Goal: Information Seeking & Learning: Learn about a topic

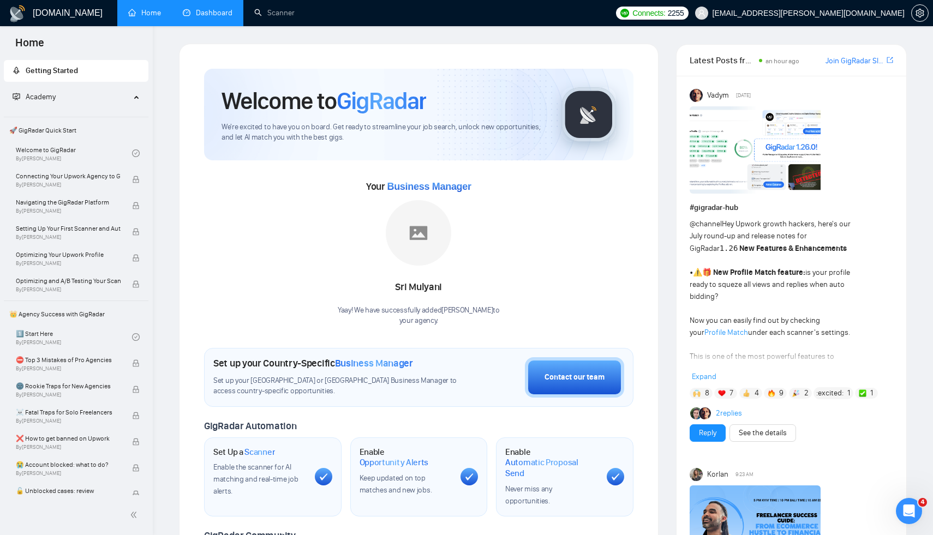
click at [219, 17] on link "Dashboard" at bounding box center [208, 12] width 50 height 9
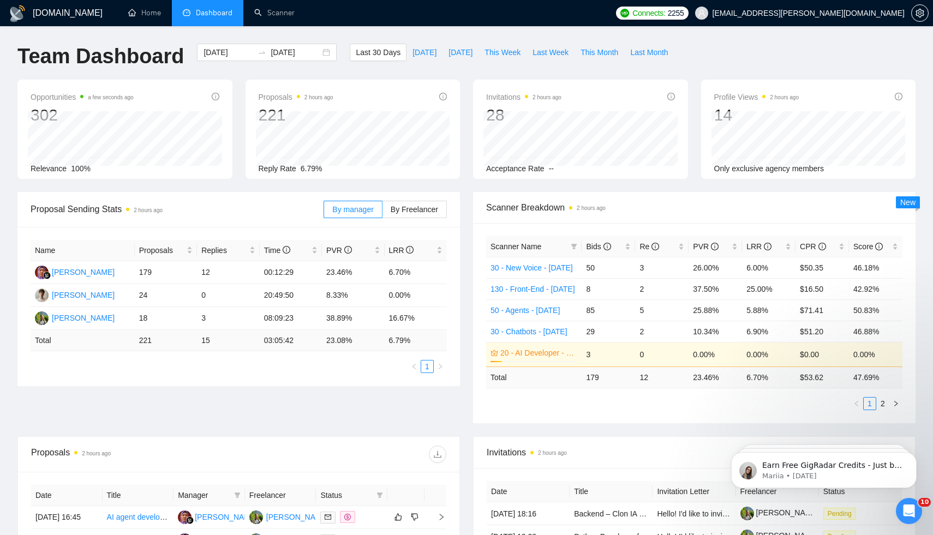
click at [301, 386] on div "Proposal Sending Stats 2 hours ago By manager By Freelancer Name Proposals Repl…" at bounding box center [466, 314] width 911 height 244
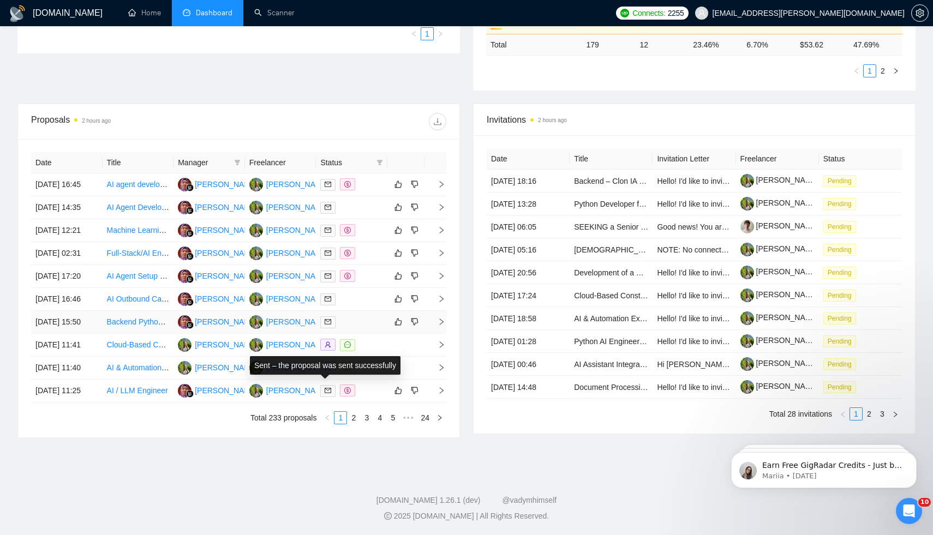
scroll to position [392, 0]
click at [868, 408] on link "2" at bounding box center [869, 414] width 12 height 12
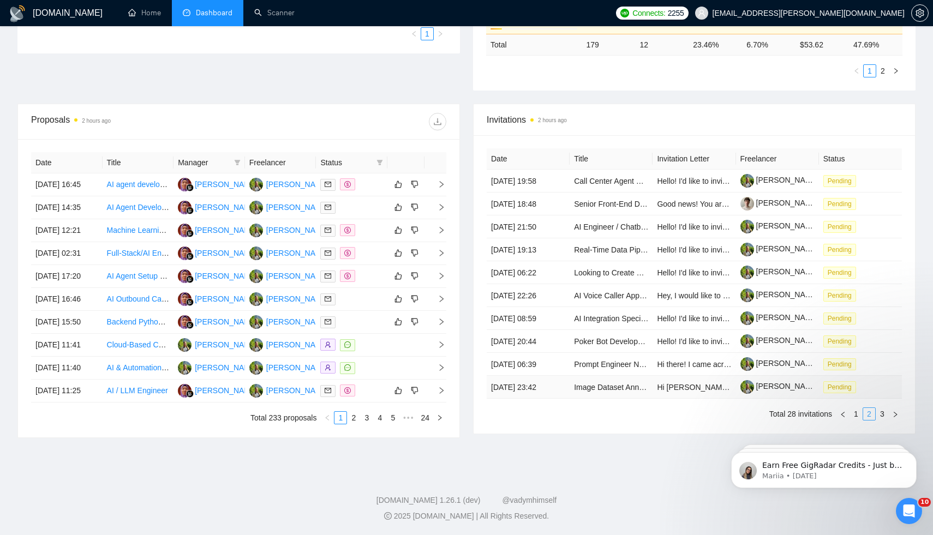
scroll to position [349, 0]
click at [882, 408] on link "3" at bounding box center [882, 414] width 12 height 12
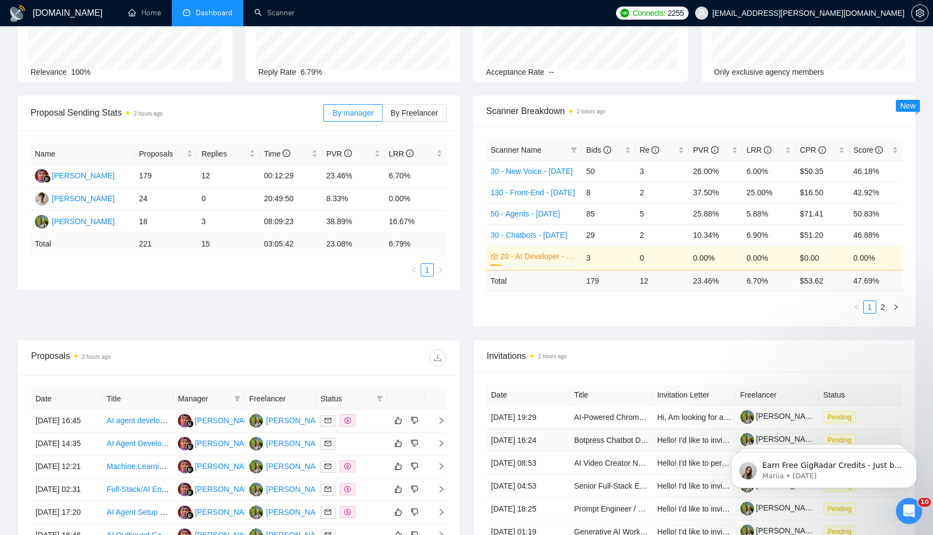
scroll to position [0, 0]
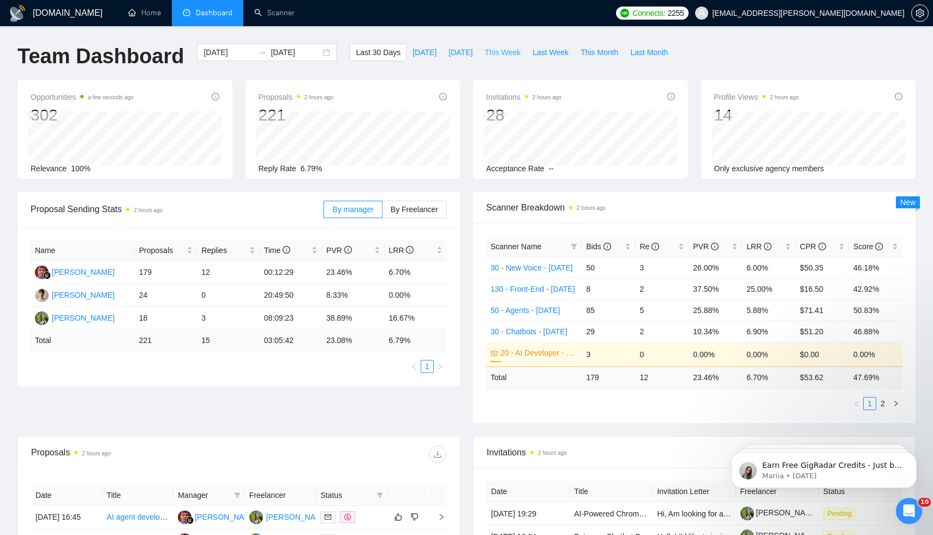
click at [503, 56] on span "This Week" at bounding box center [502, 52] width 36 height 12
type input "[DATE]"
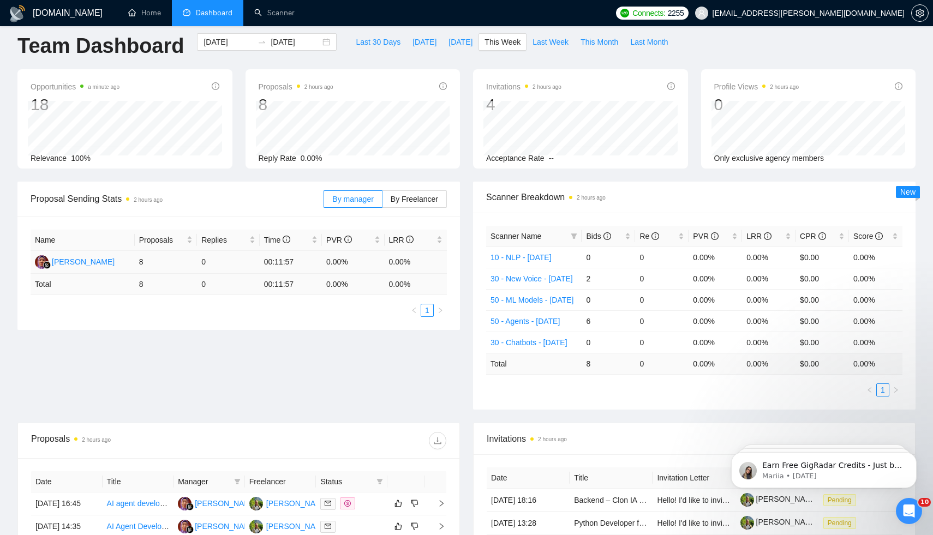
scroll to position [3, 0]
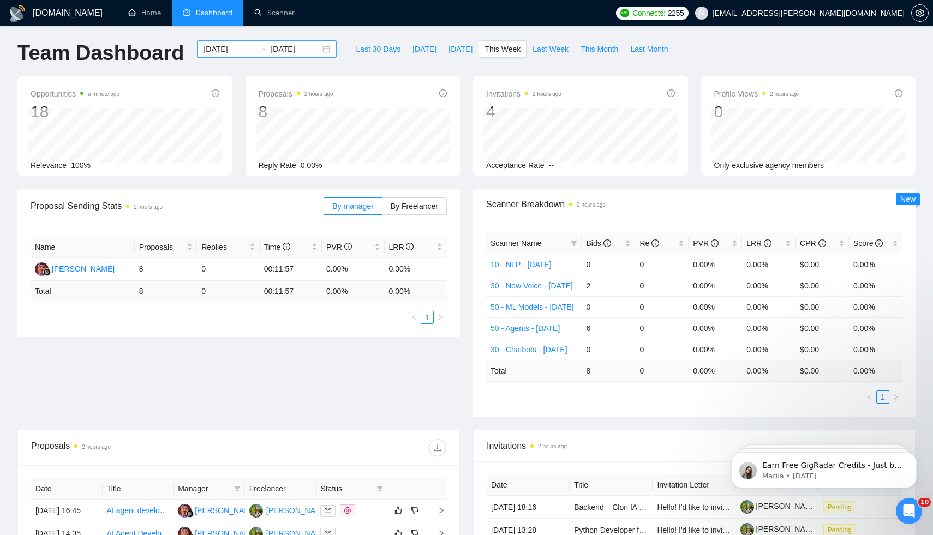
click at [322, 47] on div "[DATE] [DATE]" at bounding box center [267, 48] width 140 height 17
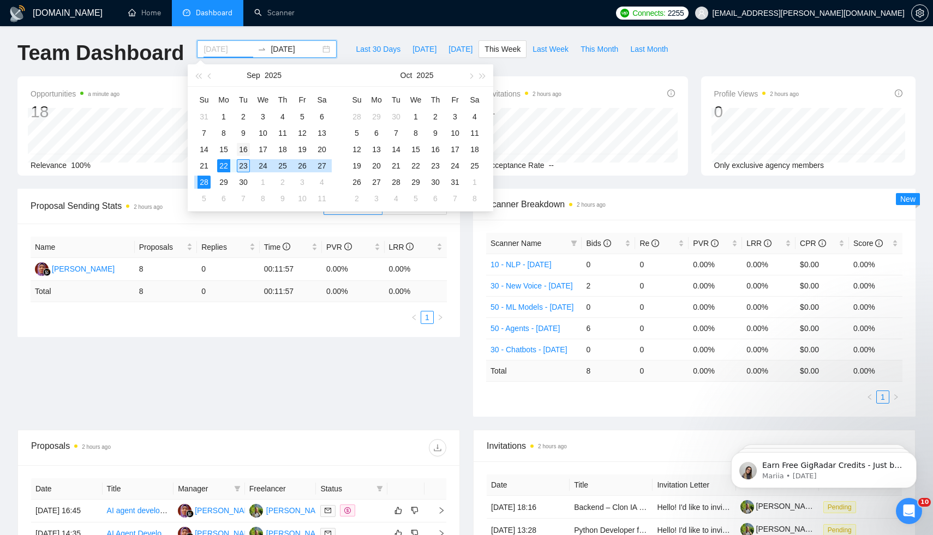
type input "[DATE]"
click at [244, 149] on div "16" at bounding box center [243, 149] width 13 height 13
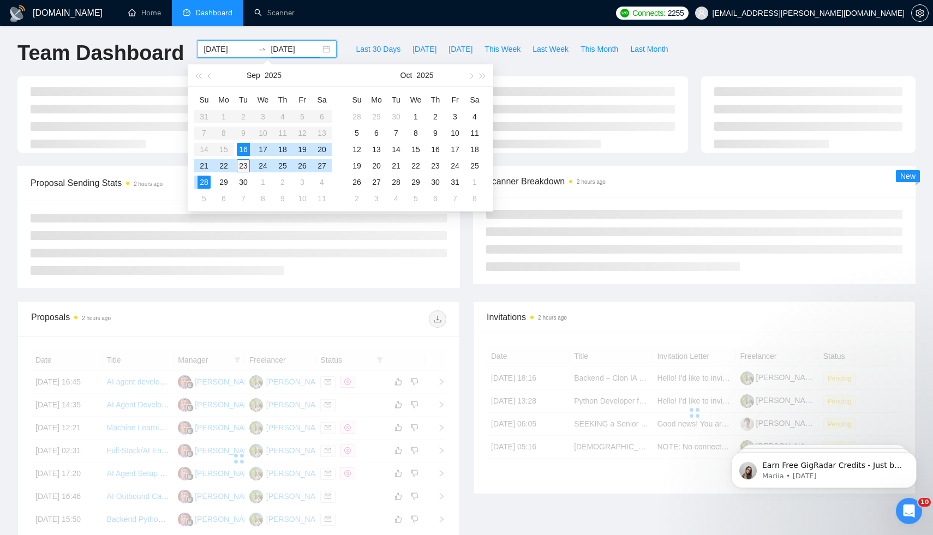
type input "[DATE]"
click at [244, 165] on div "23" at bounding box center [243, 165] width 13 height 13
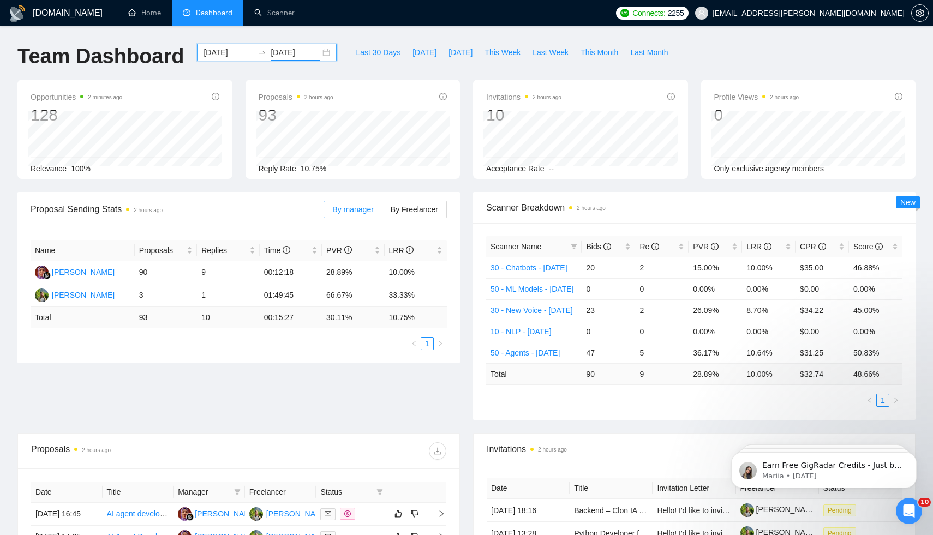
click at [203, 53] on input "[DATE]" at bounding box center [228, 52] width 50 height 12
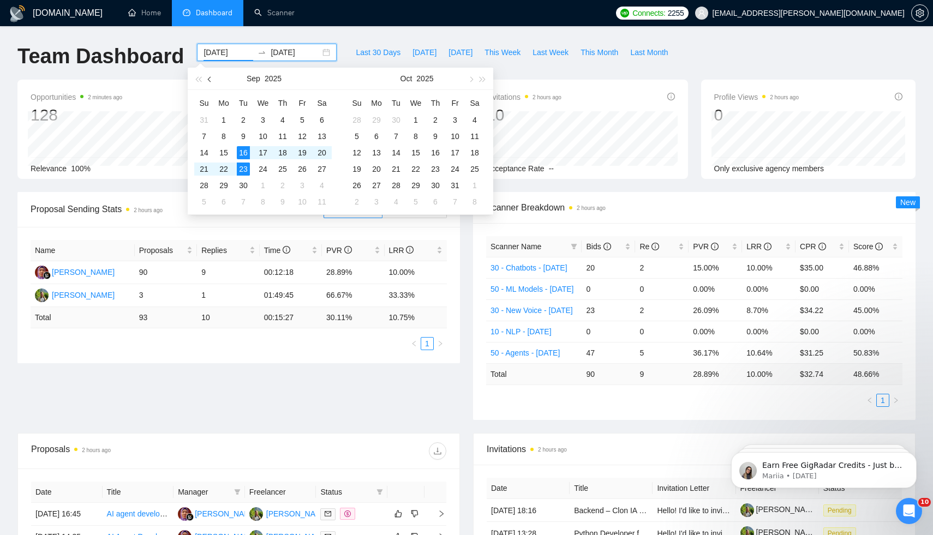
click at [208, 77] on button "button" at bounding box center [210, 79] width 12 height 22
type input "[DATE]"
click at [204, 119] on div "1" at bounding box center [203, 119] width 13 height 13
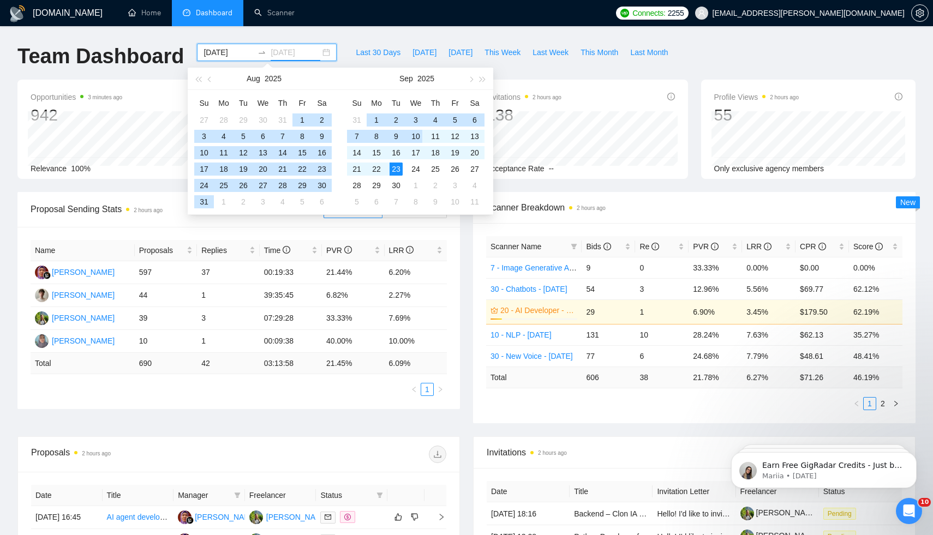
type input "[DATE]"
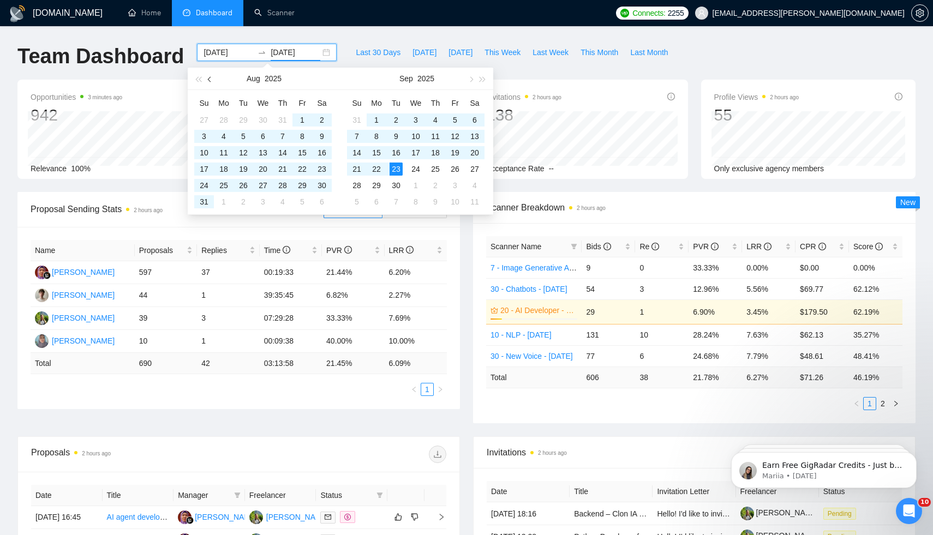
click at [213, 81] on button "button" at bounding box center [210, 79] width 12 height 22
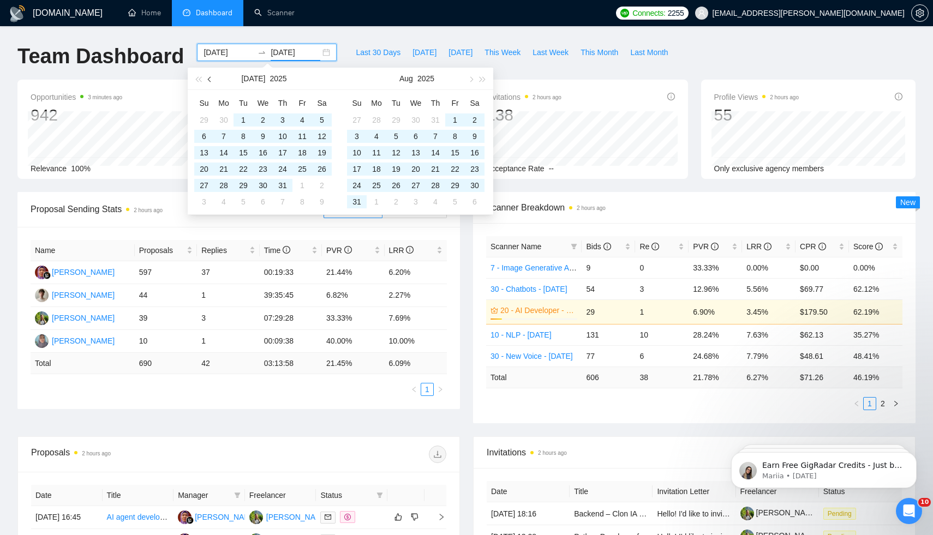
click at [213, 81] on button "button" at bounding box center [210, 79] width 12 height 22
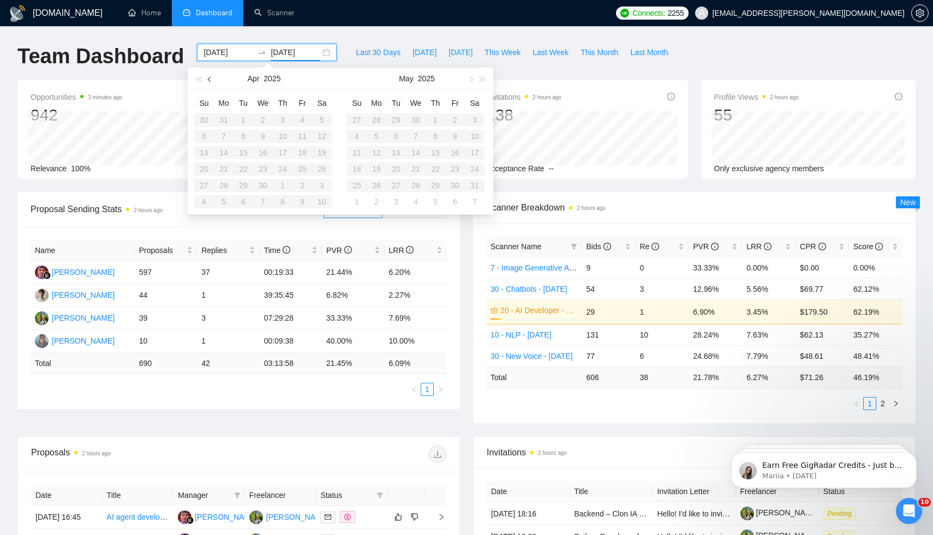
click at [213, 81] on button "button" at bounding box center [210, 79] width 12 height 22
click at [412, 115] on table "Su Mo Tu We Th Fr Sa 29 30 31 1 2 3 4 5 6 7 8 9 10 11 12 13 14 15 16 17 18 19 2…" at bounding box center [415, 152] width 137 height 116
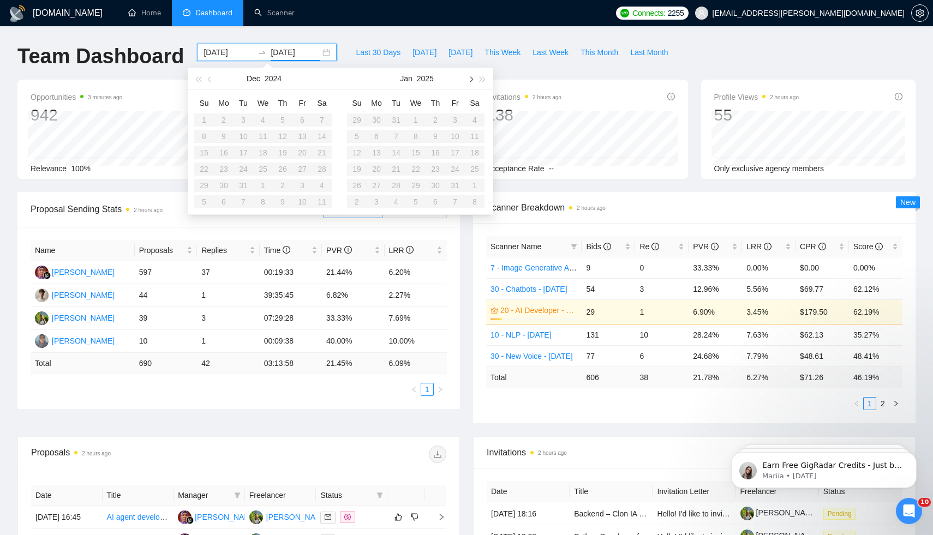
click at [470, 80] on span "button" at bounding box center [469, 78] width 5 height 5
click at [318, 29] on div "[DOMAIN_NAME] Home Dashboard Scanner Connects: 2255 [EMAIL_ADDRESS][PERSON_NAME…" at bounding box center [466, 434] width 933 height 868
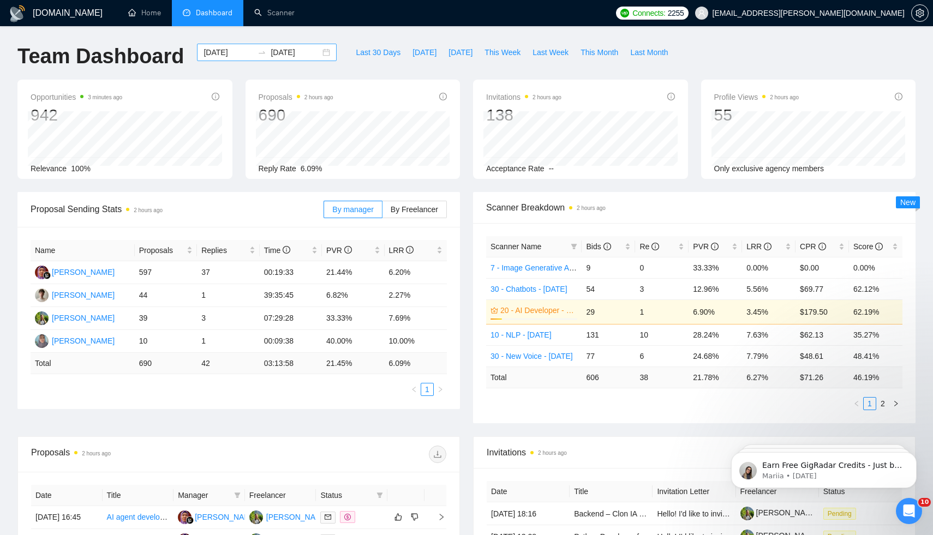
click at [227, 55] on input "[DATE]" at bounding box center [228, 52] width 50 height 12
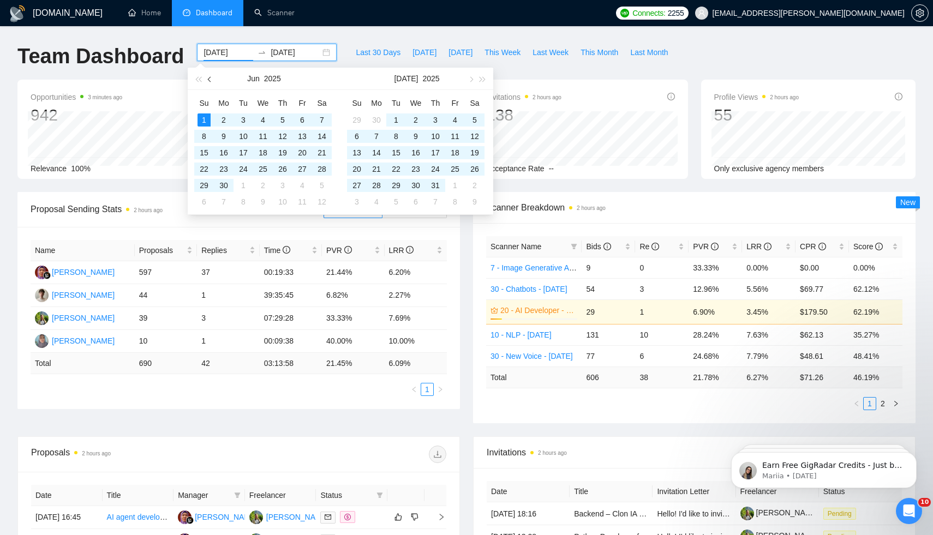
click at [210, 76] on span "button" at bounding box center [210, 78] width 5 height 5
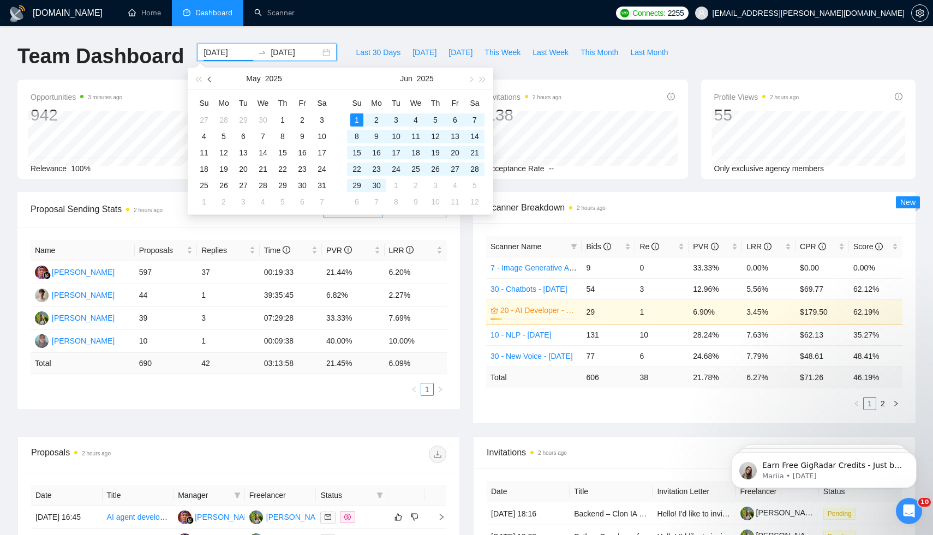
click at [210, 76] on span "button" at bounding box center [210, 78] width 5 height 5
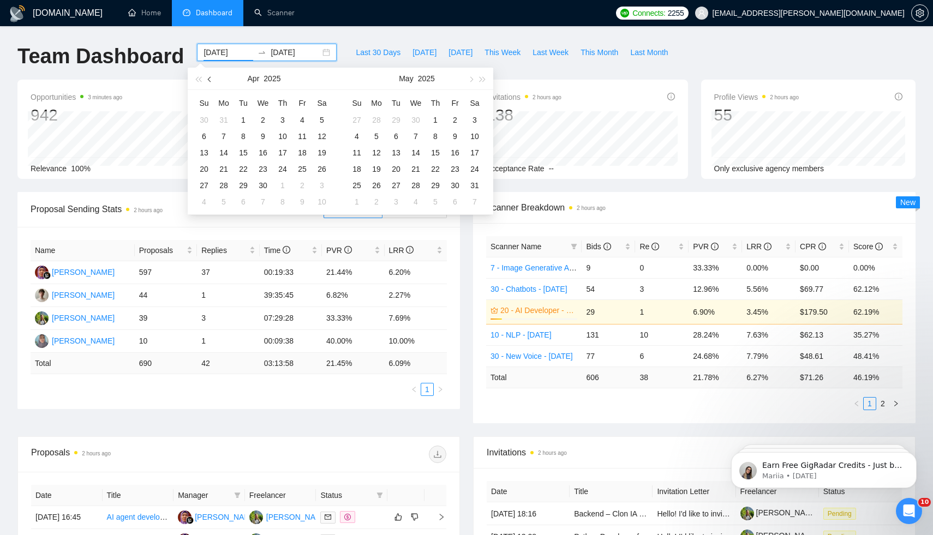
click at [210, 76] on span "button" at bounding box center [210, 78] width 5 height 5
click at [263, 120] on div "1" at bounding box center [262, 119] width 13 height 13
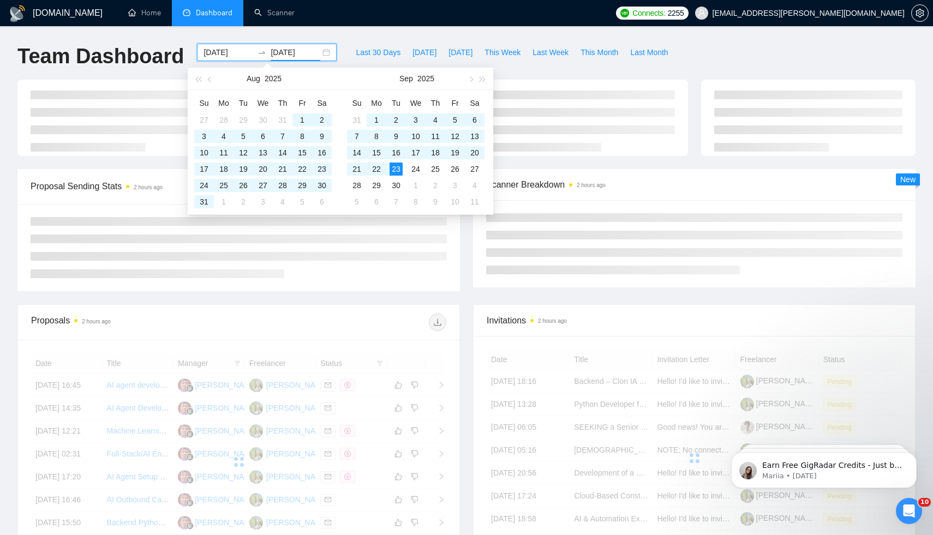
click at [361, 32] on div "[DOMAIN_NAME] Home Dashboard Scanner Connects: 2255 [EMAIL_ADDRESS][PERSON_NAME…" at bounding box center [466, 368] width 933 height 736
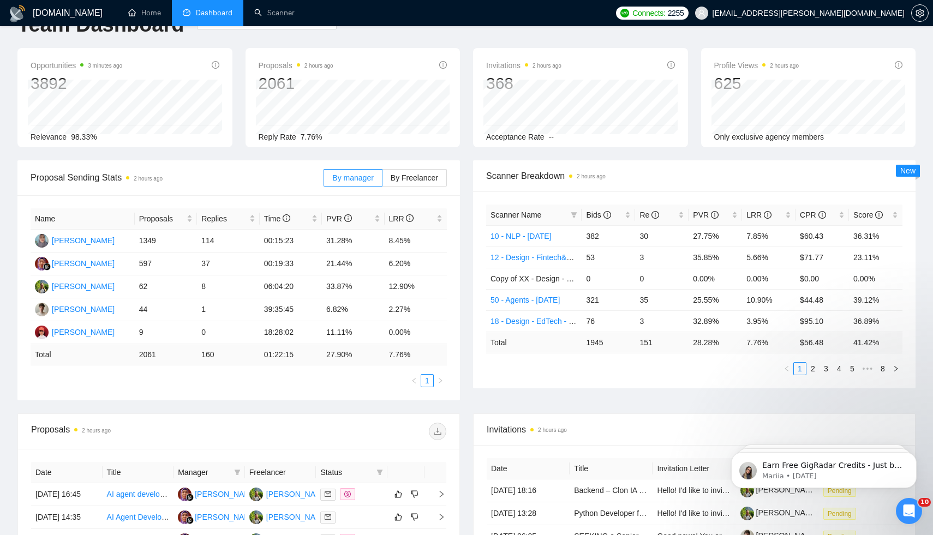
scroll to position [32, 0]
click at [418, 177] on span "By Freelancer" at bounding box center [414, 177] width 47 height 9
click at [382, 180] on input "By Freelancer" at bounding box center [382, 180] width 0 height 0
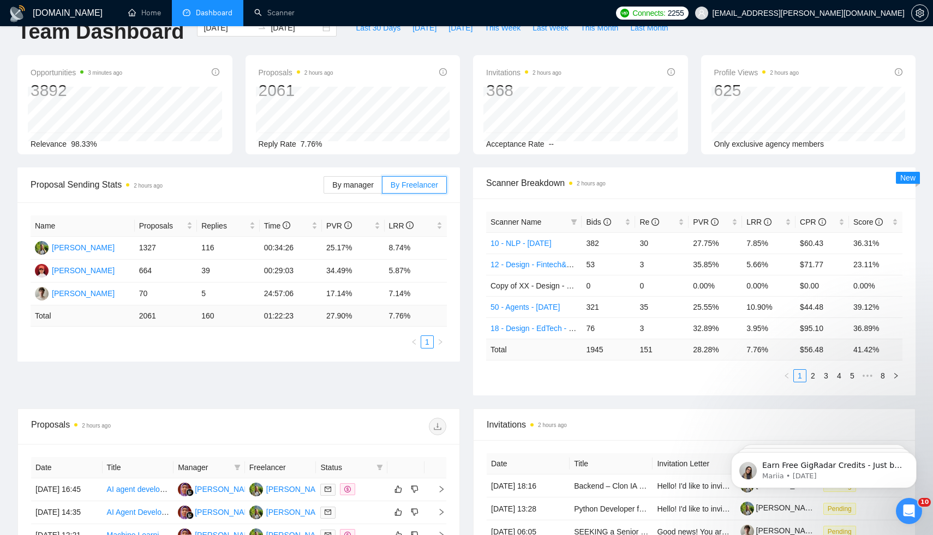
scroll to position [0, 0]
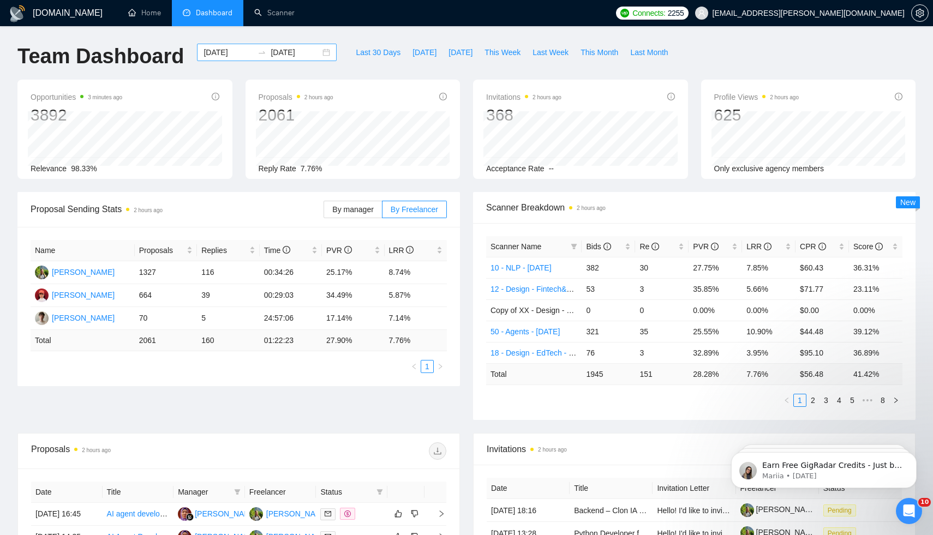
click at [220, 56] on input "[DATE]" at bounding box center [228, 52] width 50 height 12
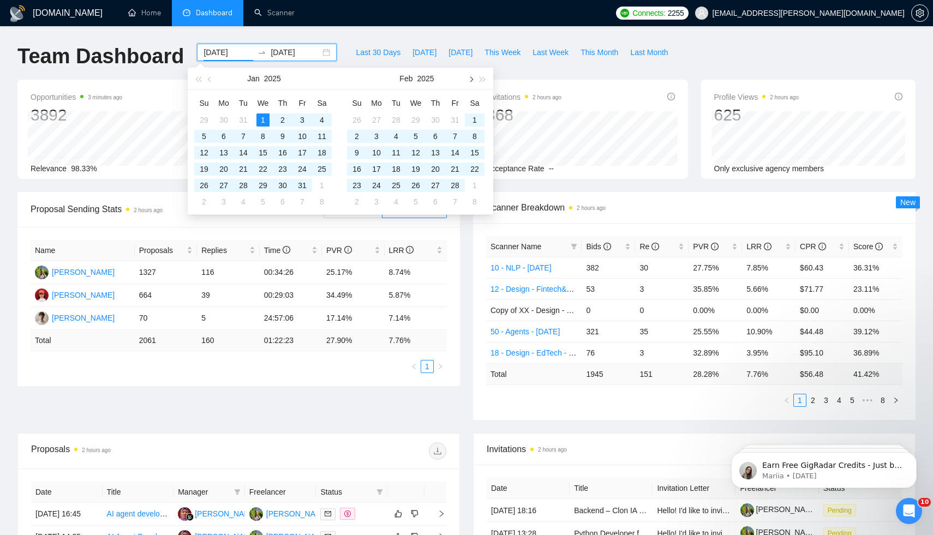
click at [469, 80] on span "button" at bounding box center [469, 78] width 5 height 5
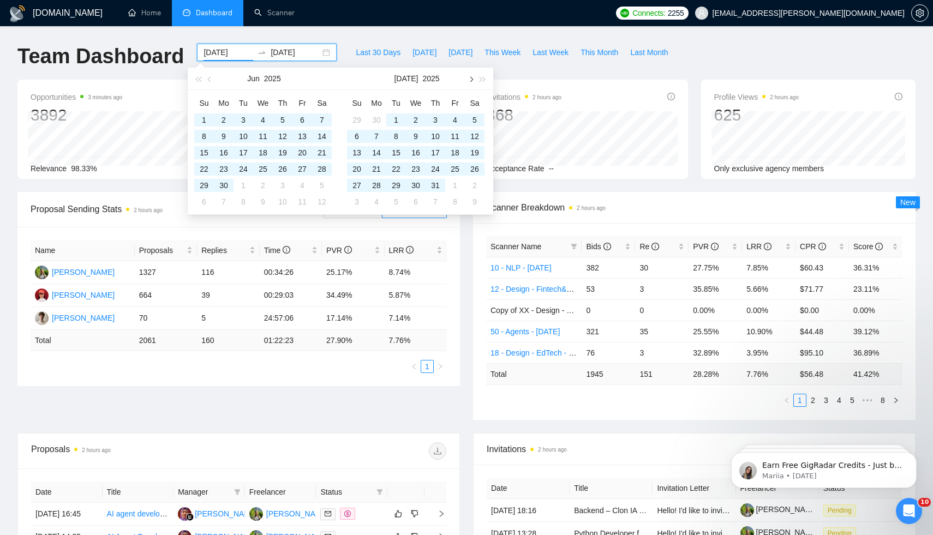
click at [469, 80] on span "button" at bounding box center [469, 78] width 5 height 5
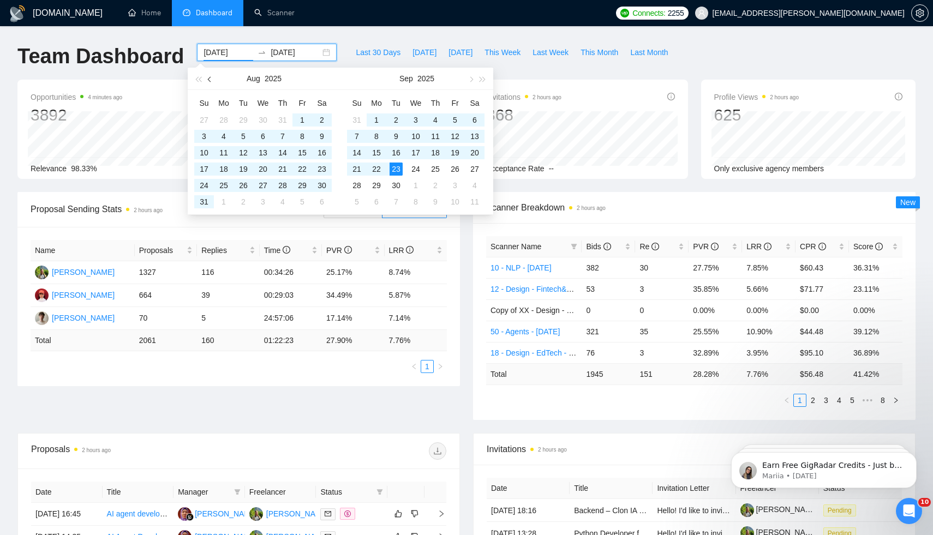
click at [208, 79] on span "button" at bounding box center [210, 78] width 5 height 5
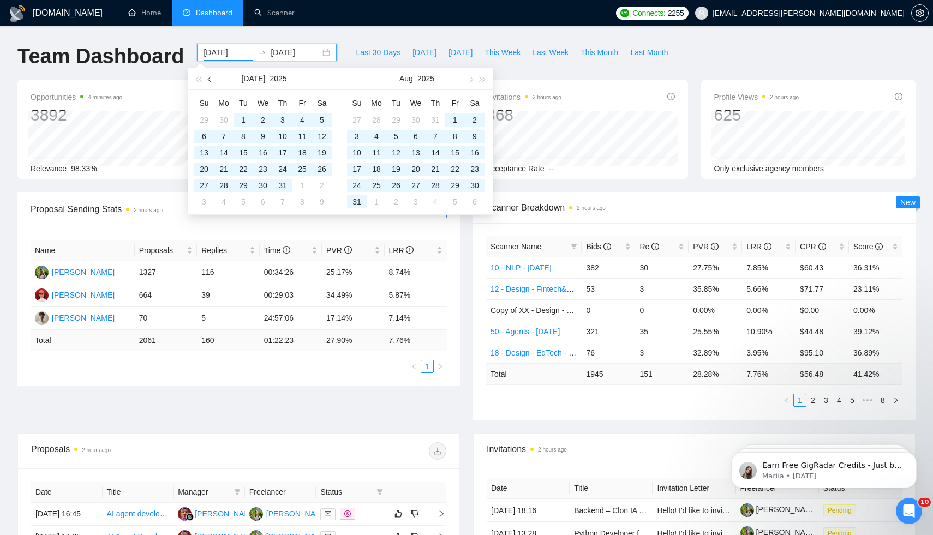
click at [208, 79] on span "button" at bounding box center [210, 78] width 5 height 5
click at [473, 80] on button "button" at bounding box center [470, 79] width 12 height 22
type input "[DATE]"
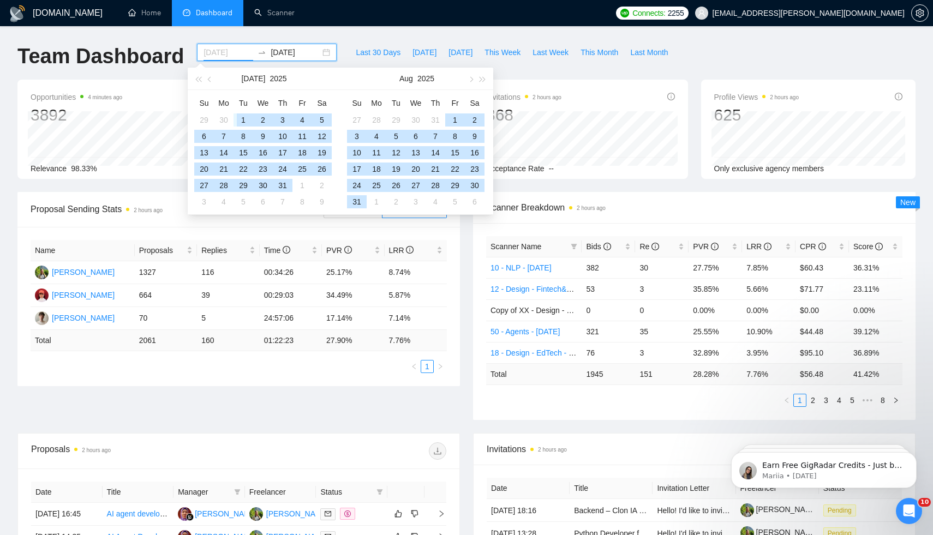
click at [242, 121] on div "1" at bounding box center [243, 119] width 13 height 13
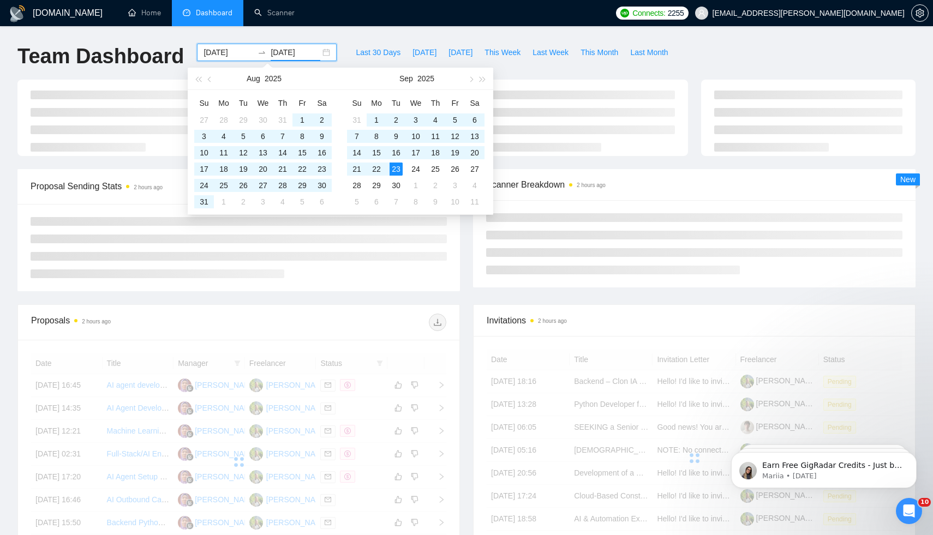
click at [399, 29] on div "[DOMAIN_NAME] Home Dashboard Scanner Connects: 2255 [EMAIL_ADDRESS][PERSON_NAME…" at bounding box center [466, 368] width 933 height 736
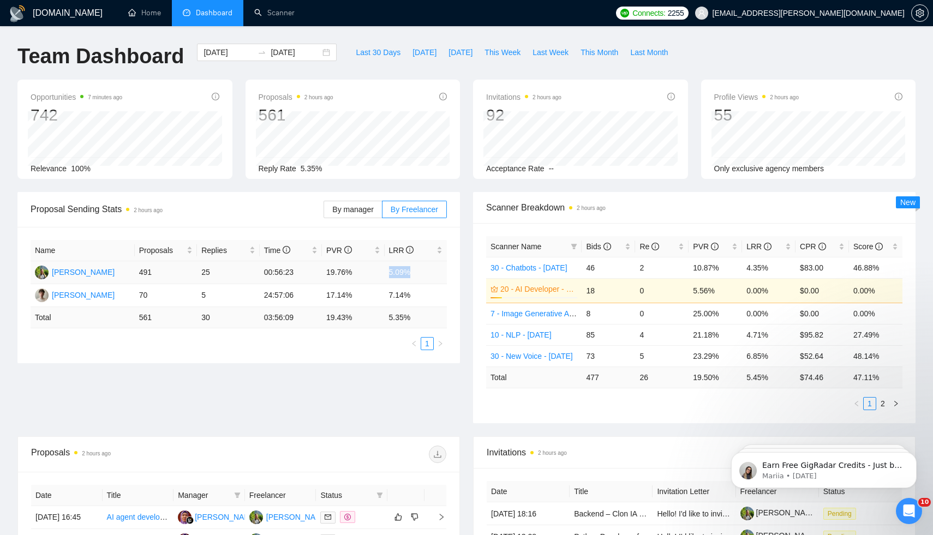
drag, startPoint x: 390, startPoint y: 269, endPoint x: 427, endPoint y: 273, distance: 36.8
click at [426, 273] on td "5.09%" at bounding box center [416, 272] width 63 height 23
click at [427, 273] on td "5.09%" at bounding box center [416, 272] width 63 height 23
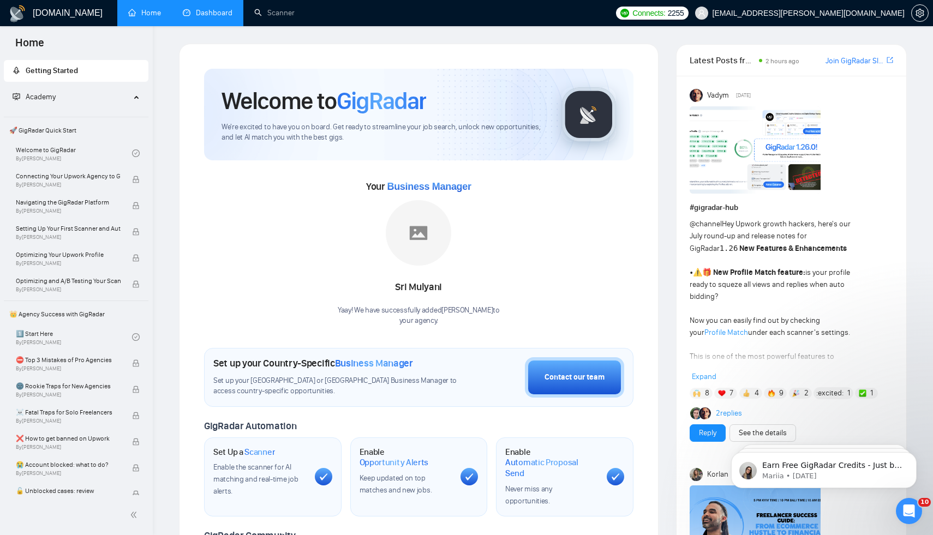
click at [194, 16] on link "Dashboard" at bounding box center [208, 12] width 50 height 9
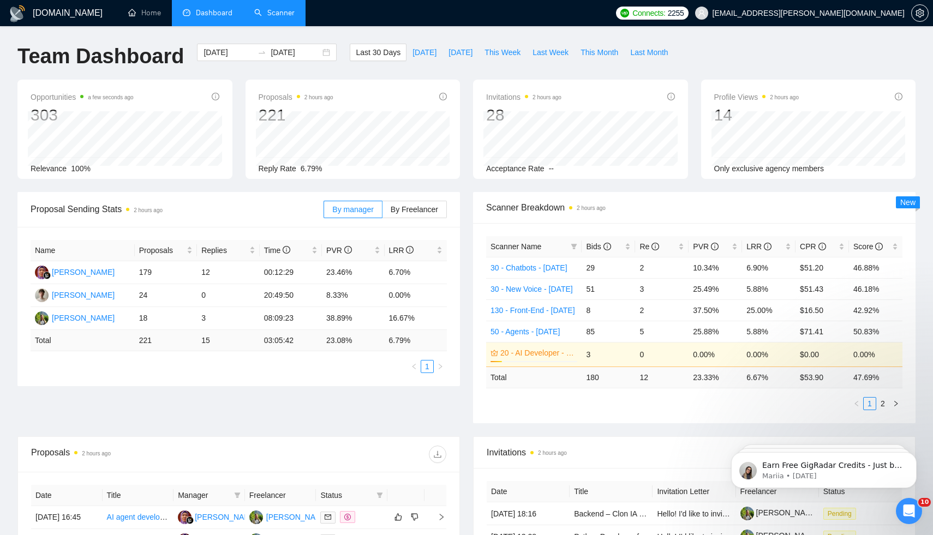
click at [273, 11] on link "Scanner" at bounding box center [274, 12] width 40 height 9
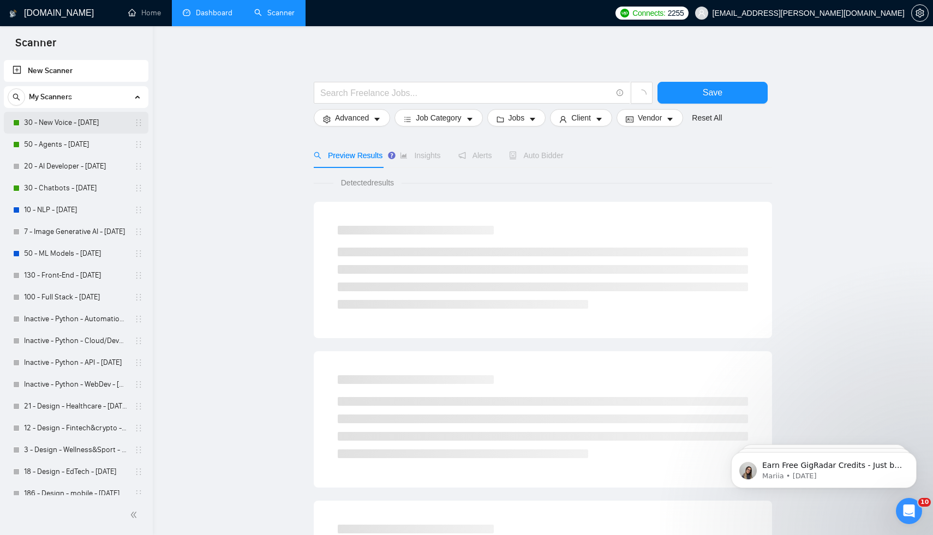
click at [75, 125] on link "30 - New Voice - [DATE]" at bounding box center [76, 123] width 104 height 22
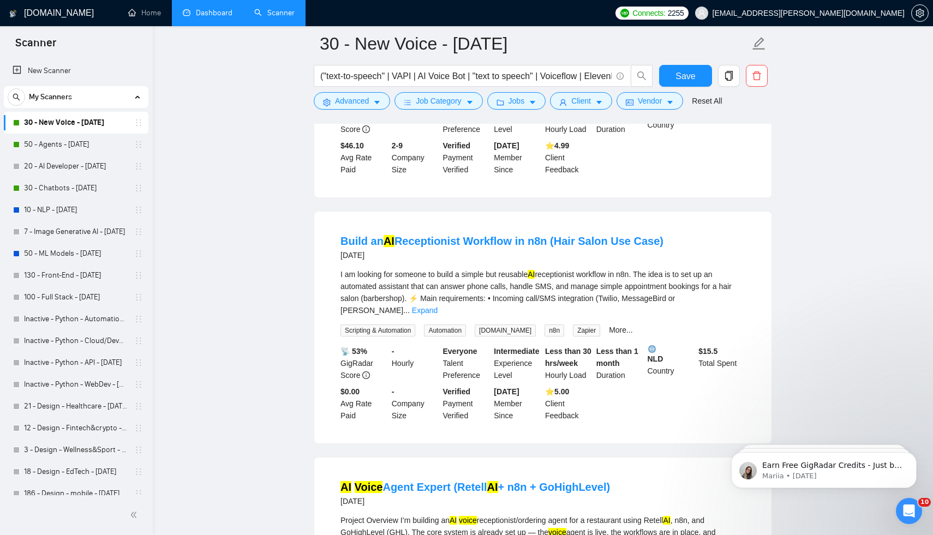
scroll to position [980, 0]
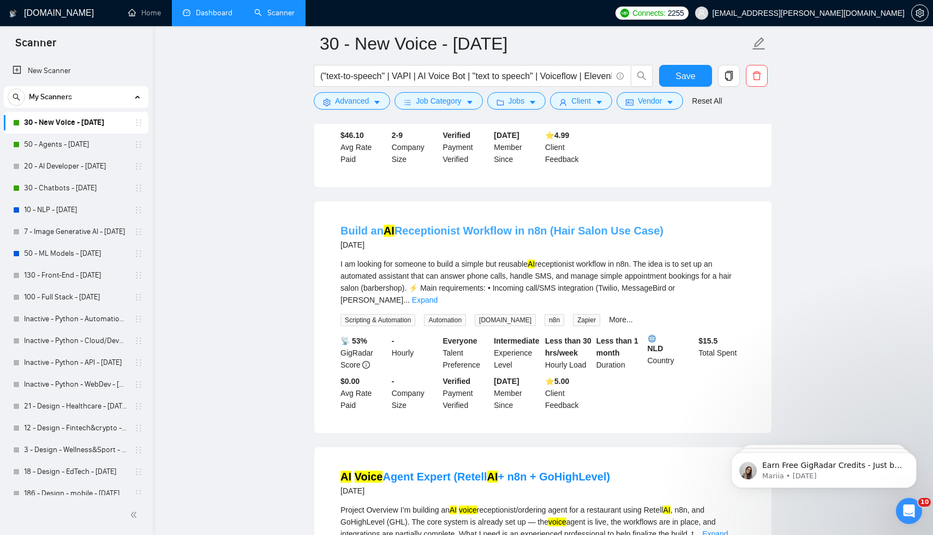
click at [461, 237] on link "Build an AI Receptionist Workflow in n8n (Hair Salon Use Case)" at bounding box center [501, 231] width 323 height 12
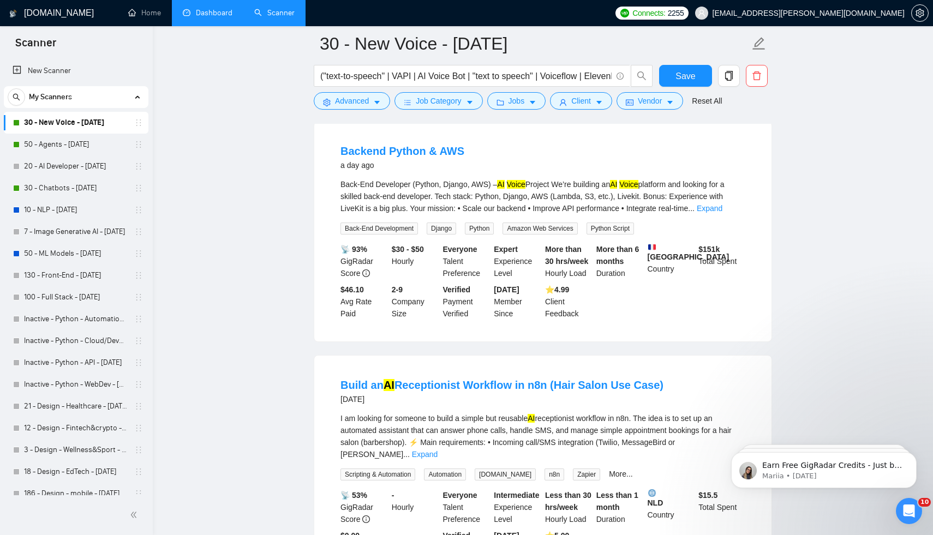
scroll to position [811, 0]
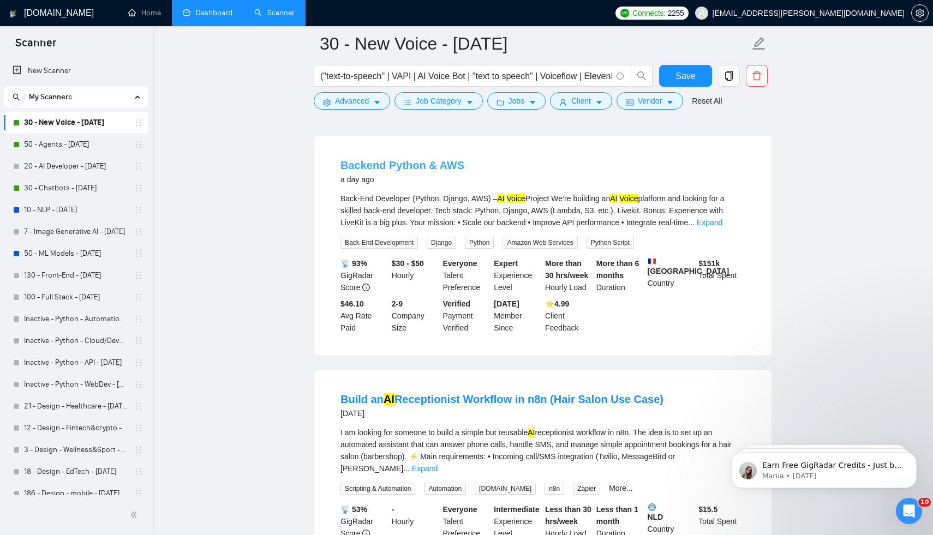
click at [437, 171] on link "Backend Python & AWS" at bounding box center [402, 165] width 124 height 12
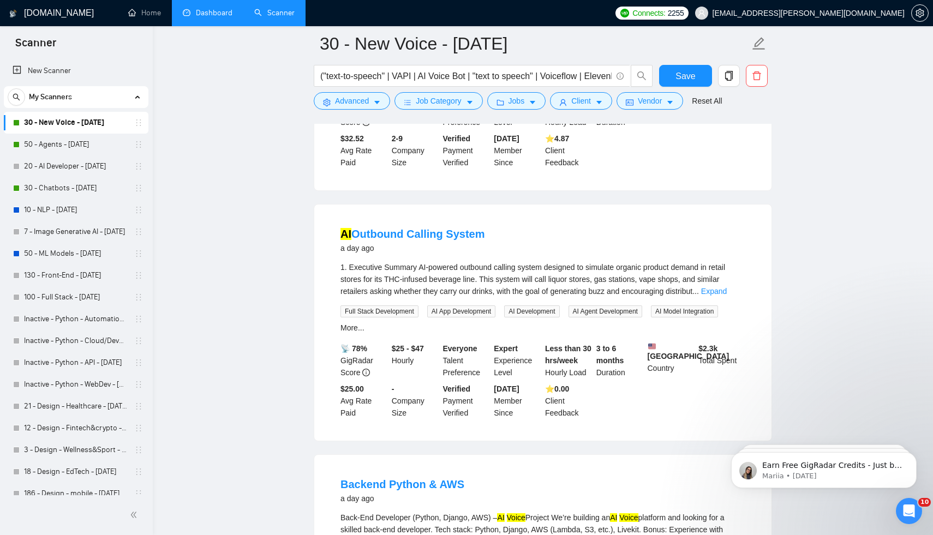
scroll to position [477, 0]
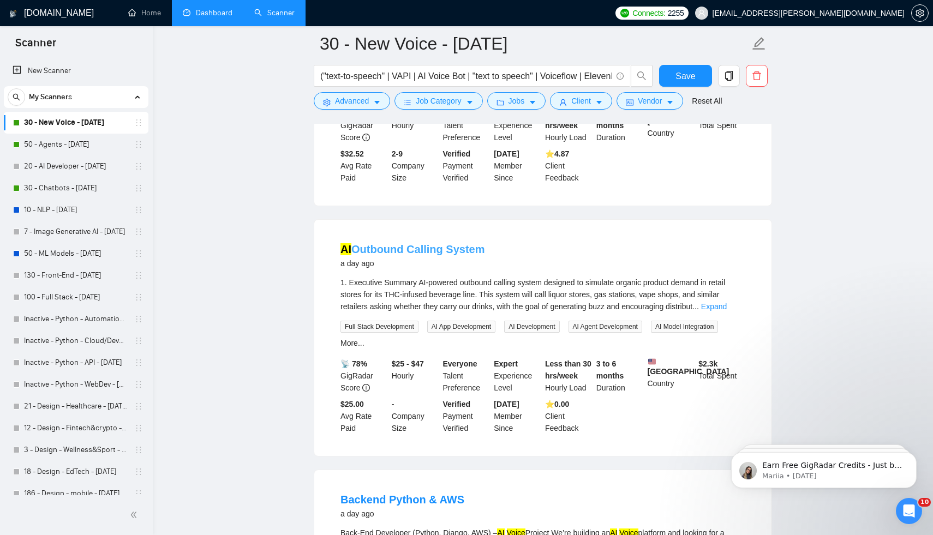
click at [435, 255] on link "AI Outbound Calling System" at bounding box center [412, 249] width 144 height 12
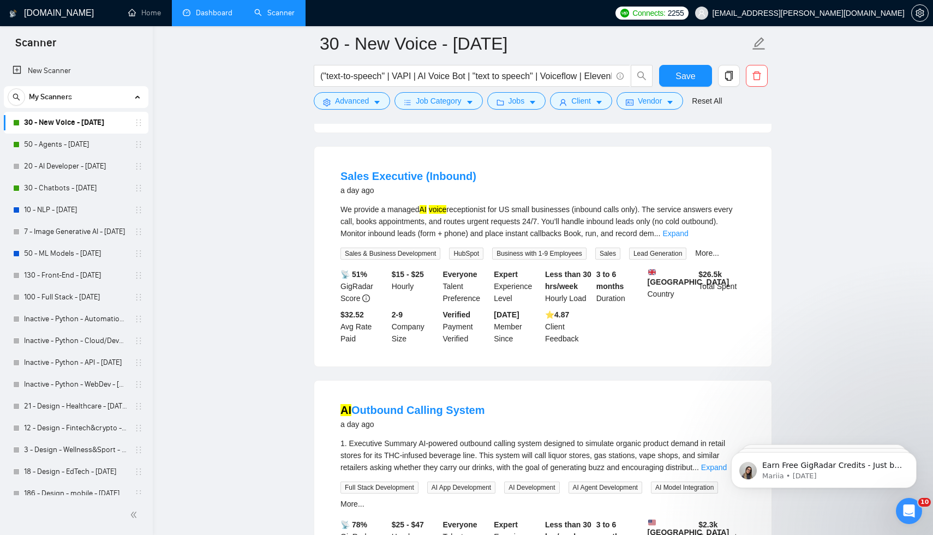
scroll to position [305, 0]
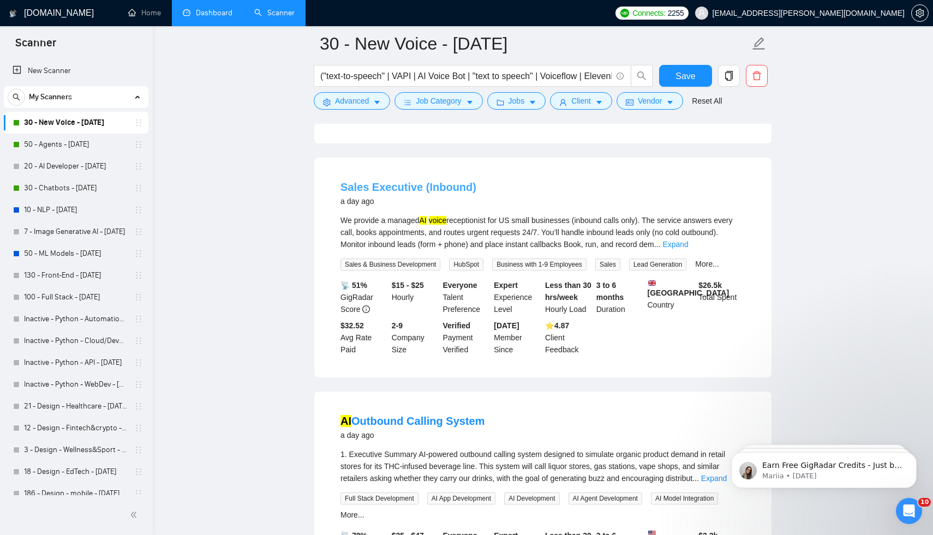
click at [419, 193] on link "Sales Executive (Inbound)" at bounding box center [408, 187] width 136 height 12
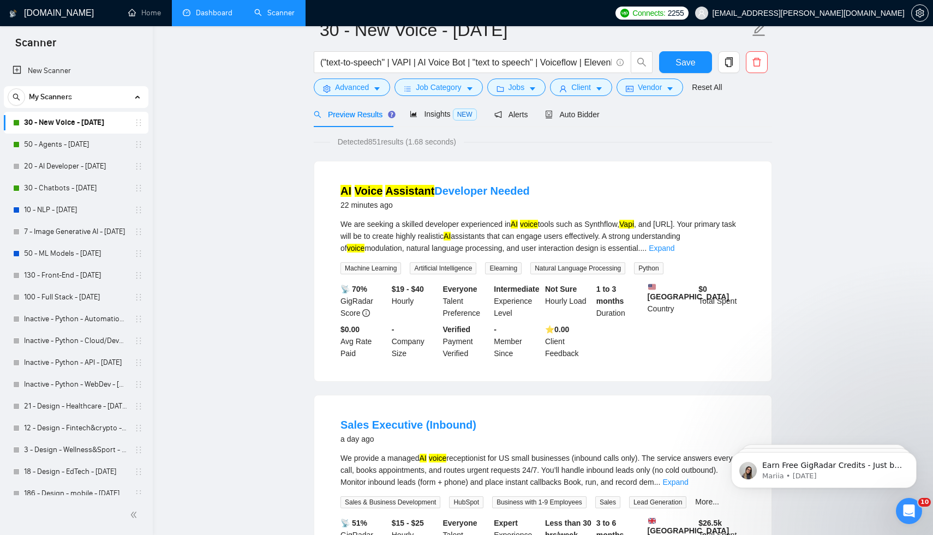
scroll to position [28, 0]
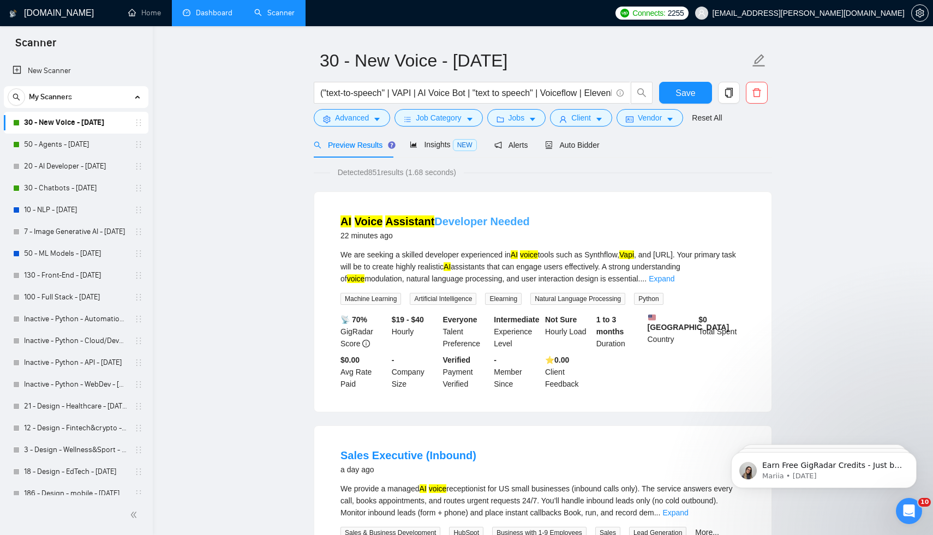
click at [423, 224] on mark "Assistant" at bounding box center [409, 221] width 49 height 12
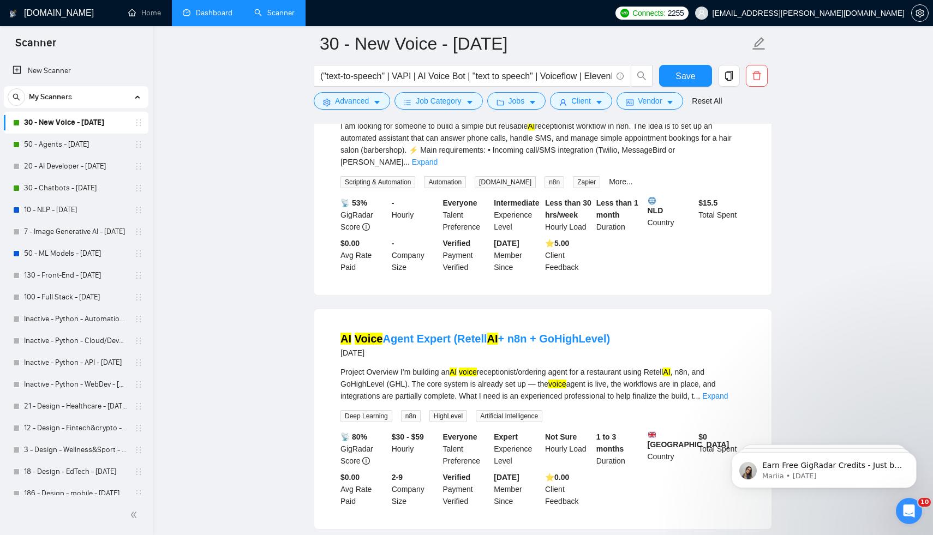
scroll to position [1190, 0]
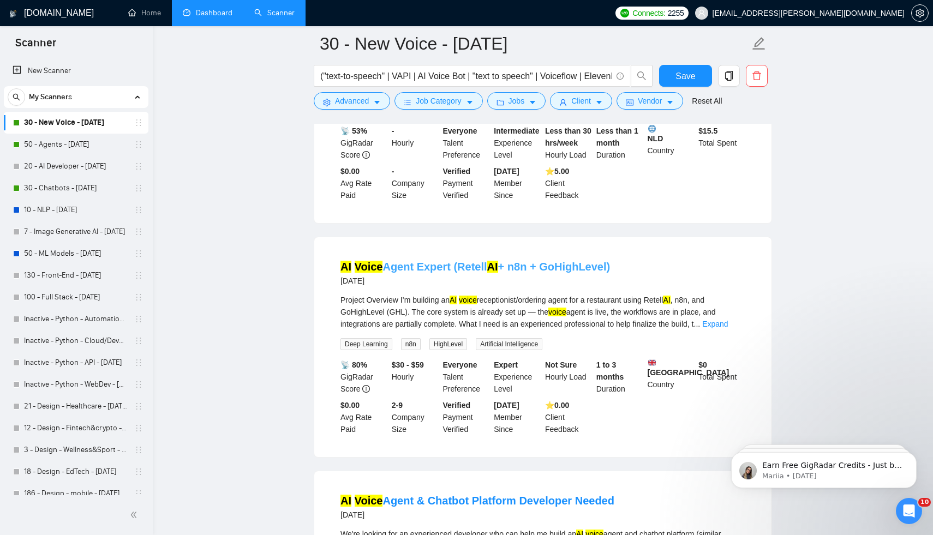
click at [535, 272] on link "AI Voice Agent Expert (Retell AI + n8n + GoHighLevel)" at bounding box center [474, 267] width 269 height 12
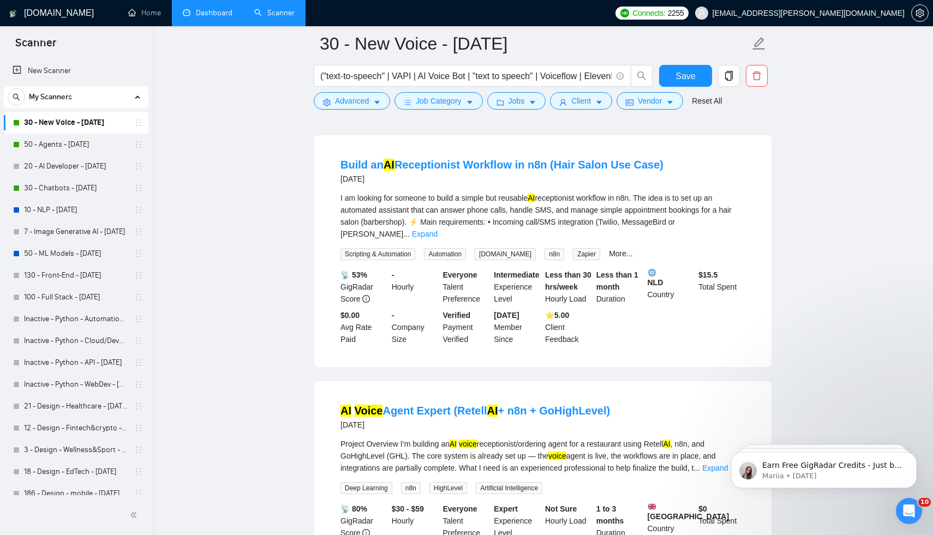
scroll to position [1043, 0]
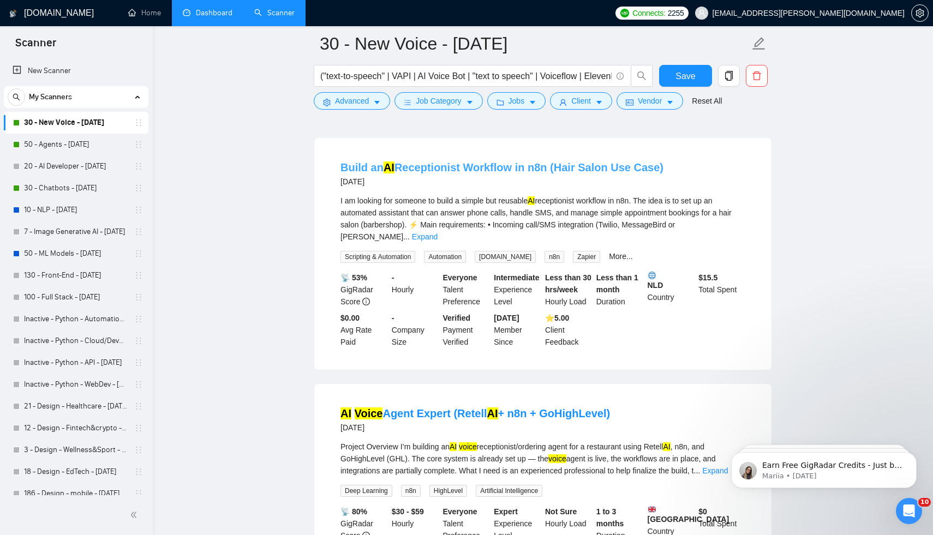
click at [553, 173] on link "Build an AI Receptionist Workflow in n8n (Hair Salon Use Case)" at bounding box center [501, 167] width 323 height 12
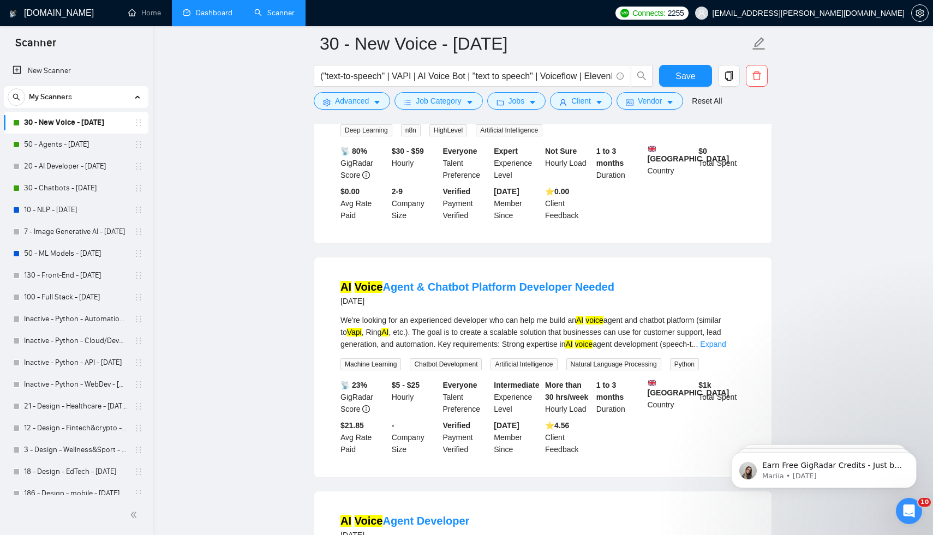
scroll to position [1408, 0]
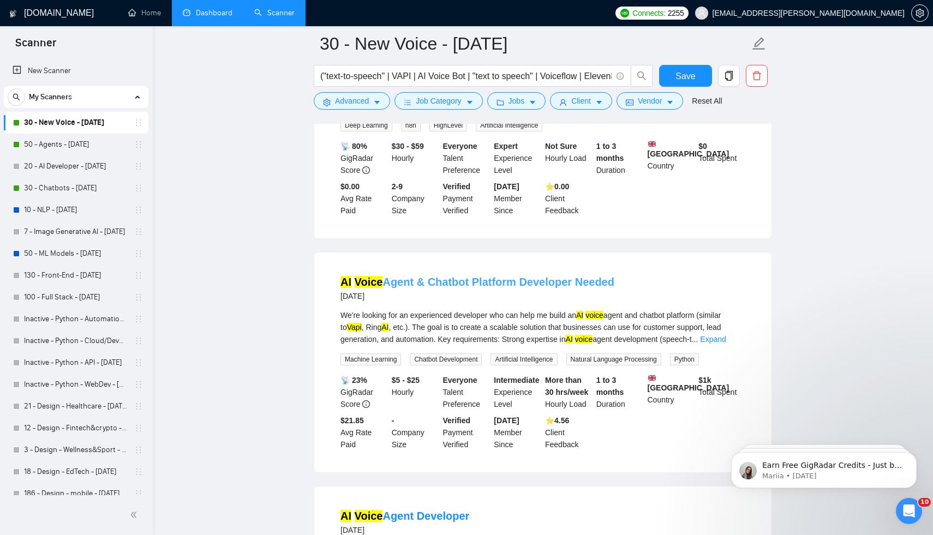
click at [541, 288] on link "AI Voice Agent & Chatbot Platform Developer Needed" at bounding box center [477, 282] width 274 height 12
